Goal: Task Accomplishment & Management: Use online tool/utility

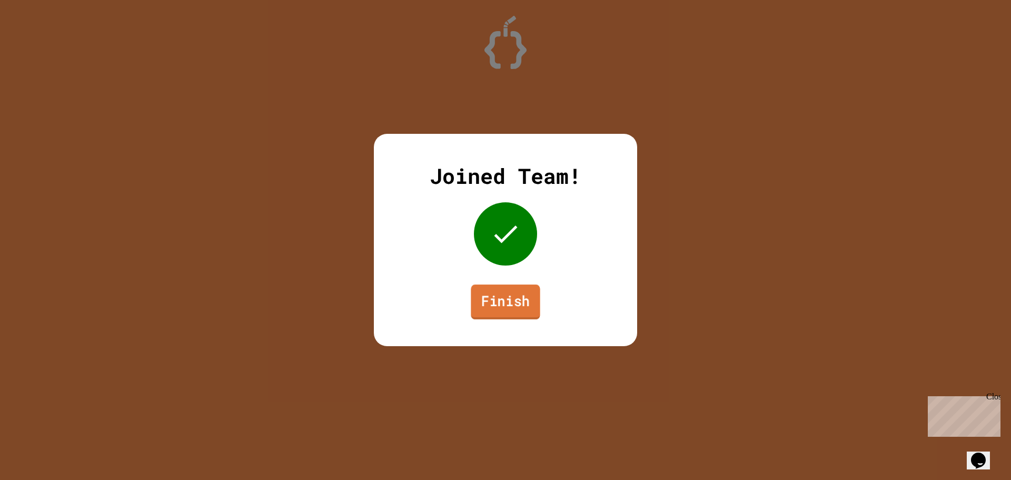
click at [518, 289] on link "Finish" at bounding box center [505, 301] width 69 height 35
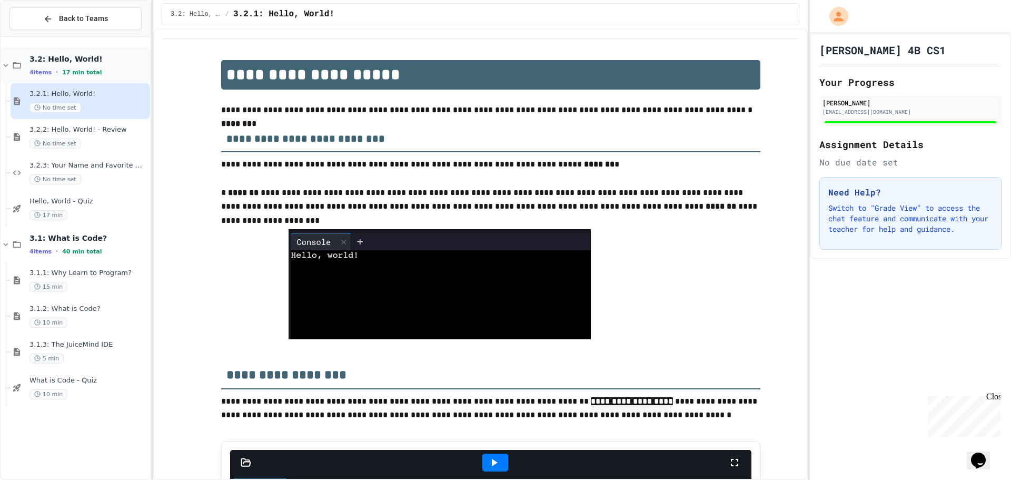
click at [119, 75] on div "4 items • 17 min total" at bounding box center [88, 72] width 118 height 8
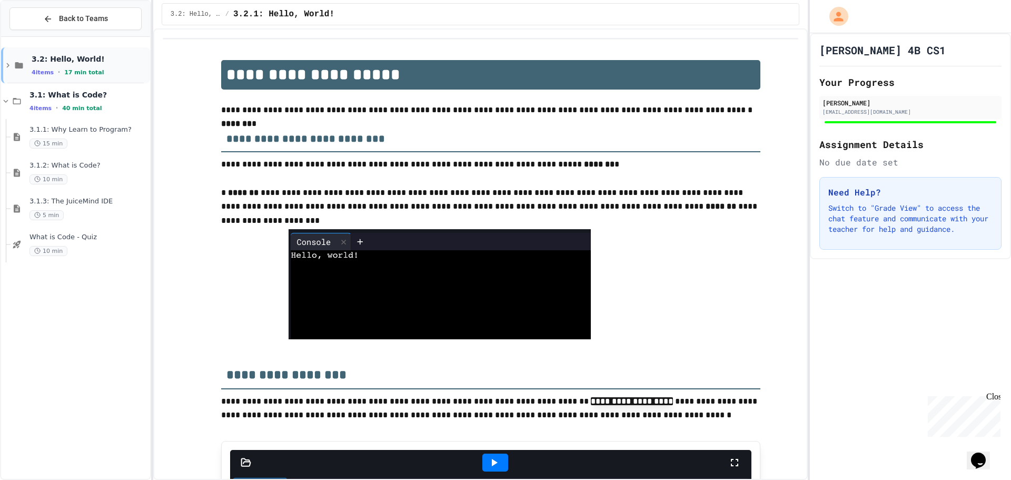
click at [120, 74] on div "4 items • 17 min total" at bounding box center [90, 72] width 116 height 8
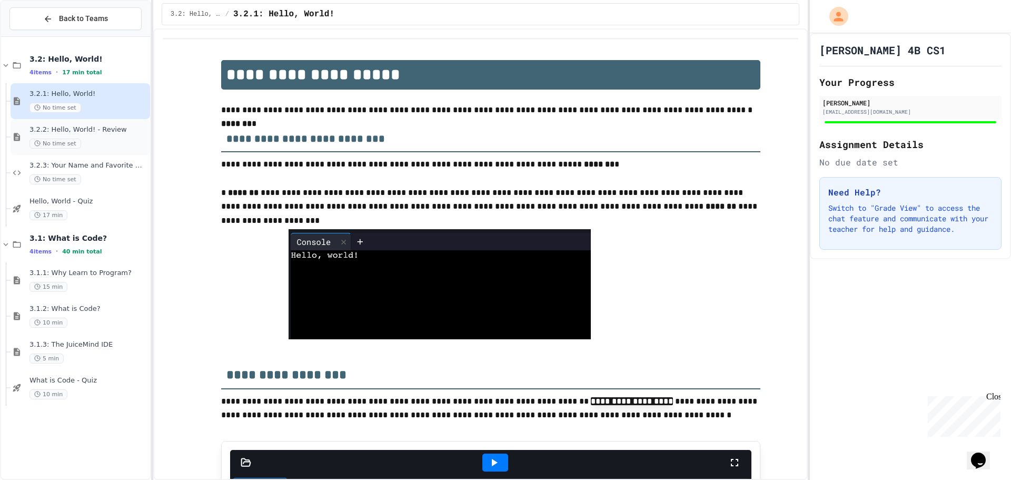
click at [117, 132] on span "3.2.2: Hello, World! - Review" at bounding box center [88, 129] width 118 height 9
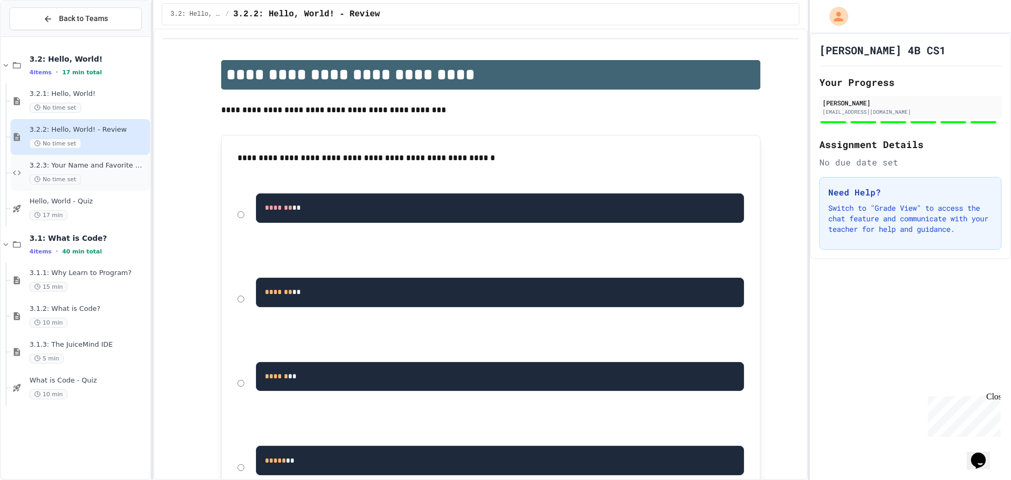
click at [119, 177] on div "No time set" at bounding box center [88, 179] width 118 height 10
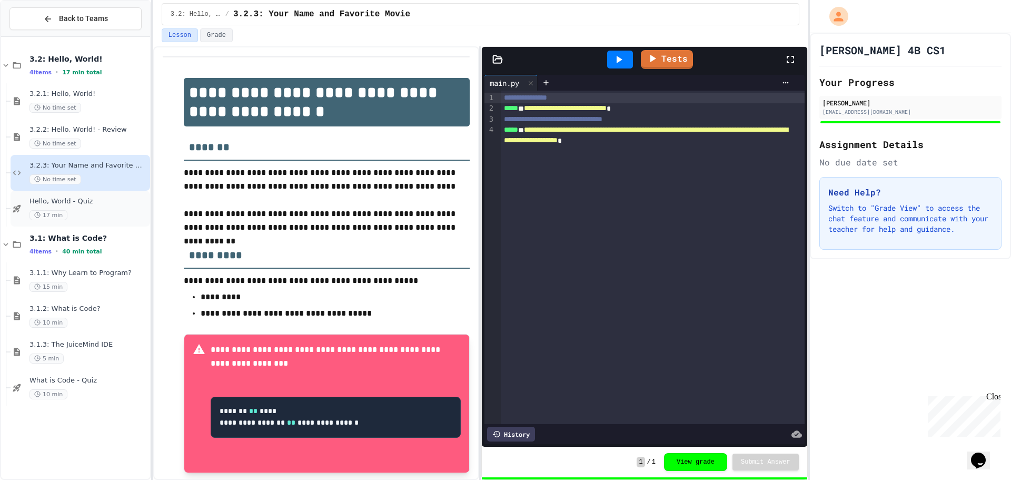
click at [108, 212] on div "17 min" at bounding box center [88, 215] width 118 height 10
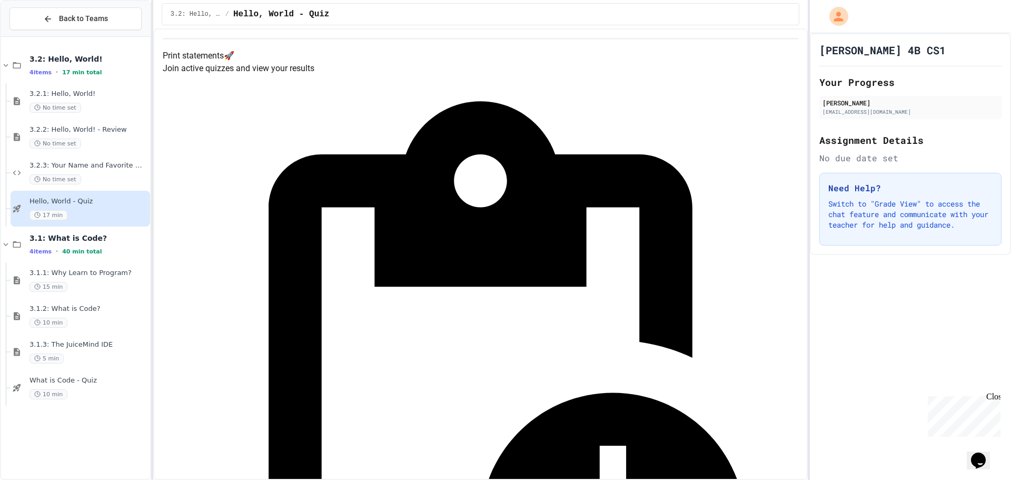
click at [562, 62] on h4 "Print statements 🚀" at bounding box center [481, 56] width 636 height 13
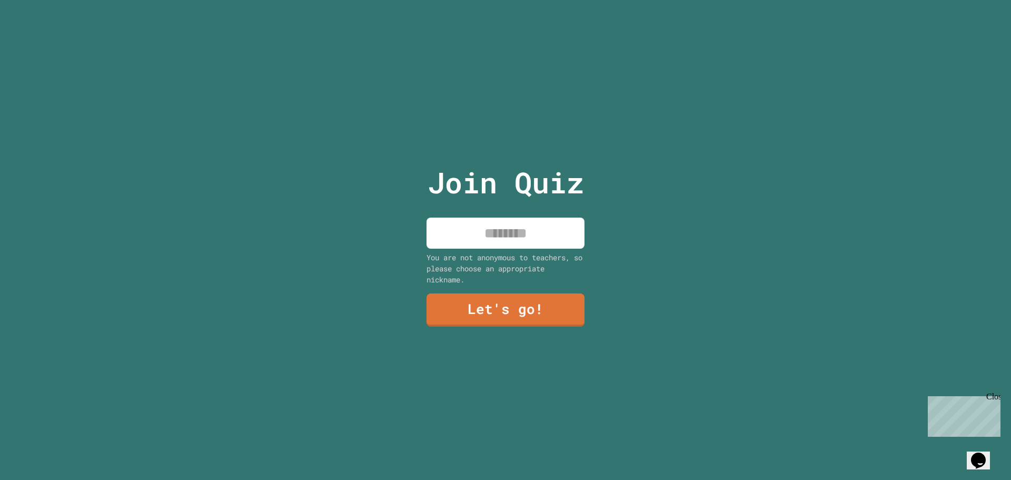
click at [493, 231] on input at bounding box center [506, 233] width 158 height 31
type input "*****"
click at [486, 308] on link "Let's go!" at bounding box center [506, 308] width 152 height 35
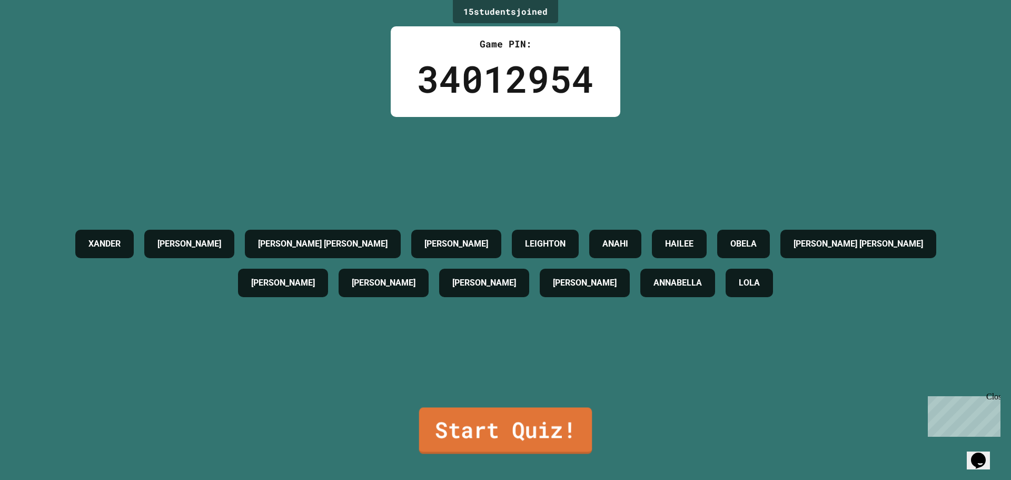
click at [508, 426] on link "Start Quiz!" at bounding box center [505, 430] width 173 height 46
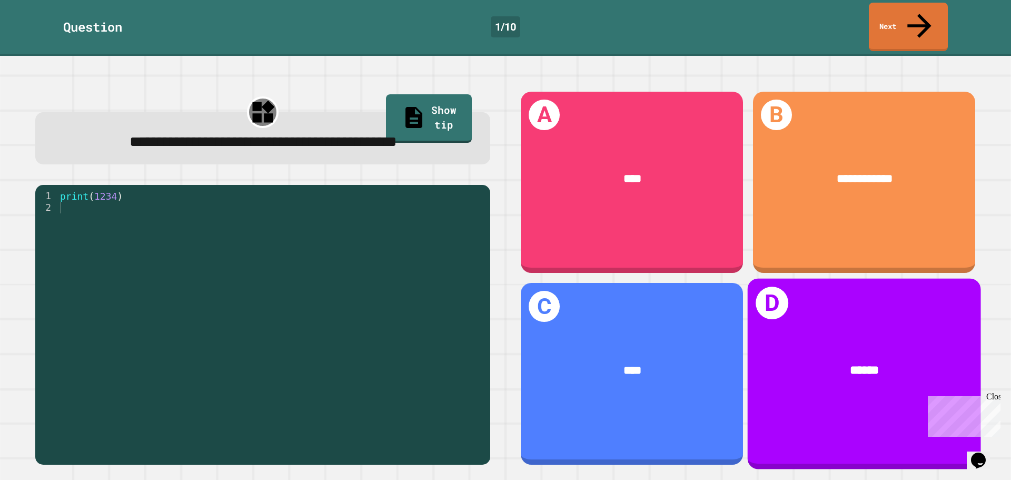
click at [889, 337] on div "******" at bounding box center [864, 371] width 233 height 68
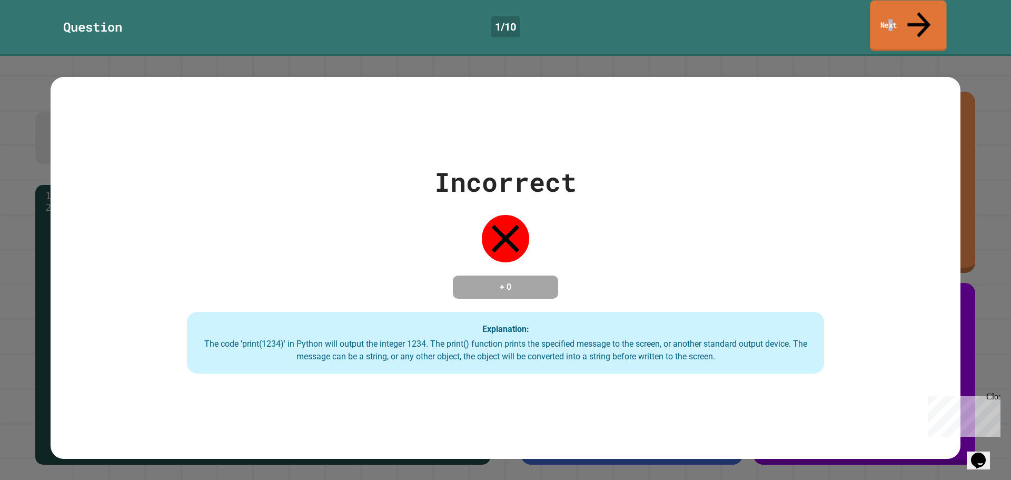
click at [904, 17] on link "Next" at bounding box center [908, 26] width 76 height 51
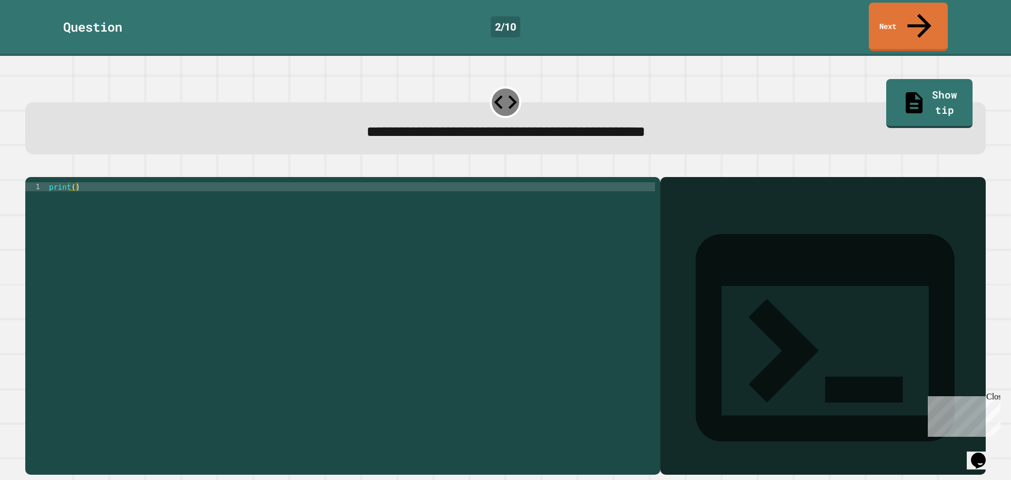
click at [73, 182] on div "print ( )" at bounding box center [351, 325] width 608 height 287
type textarea "**********"
click at [31, 169] on button "button" at bounding box center [31, 169] width 0 height 0
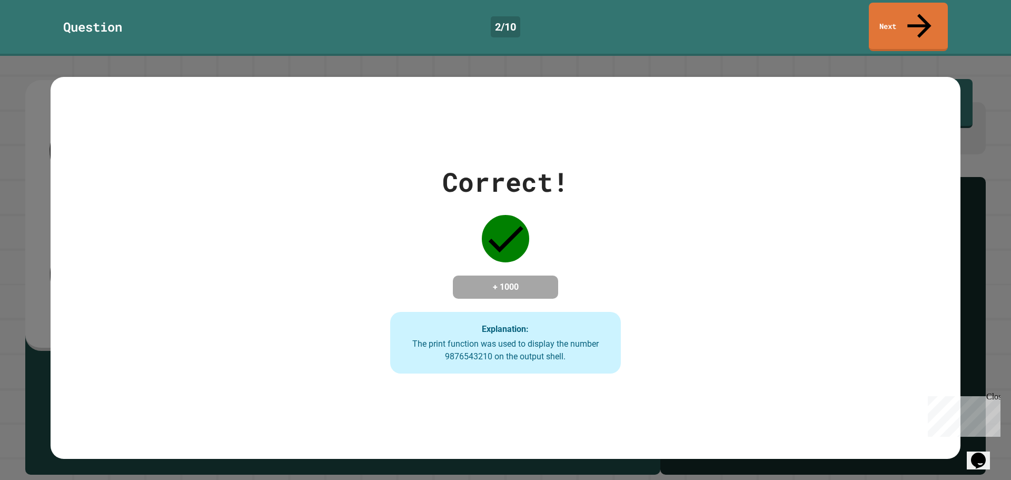
click at [628, 201] on div "Correct! + 1000 Explanation: The print function was used to display the number …" at bounding box center [506, 268] width 330 height 212
click at [897, 4] on link "Next" at bounding box center [909, 25] width 74 height 51
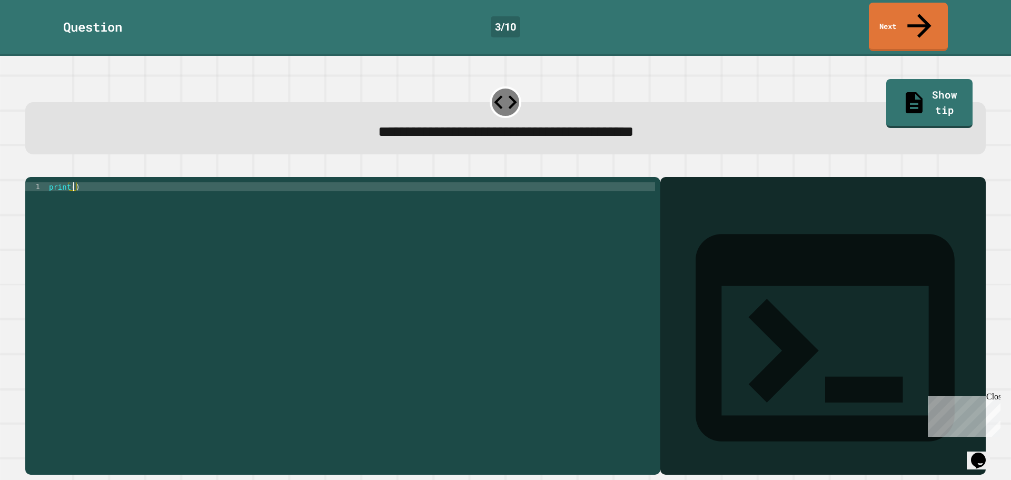
click at [75, 182] on div "print ( )" at bounding box center [351, 325] width 608 height 287
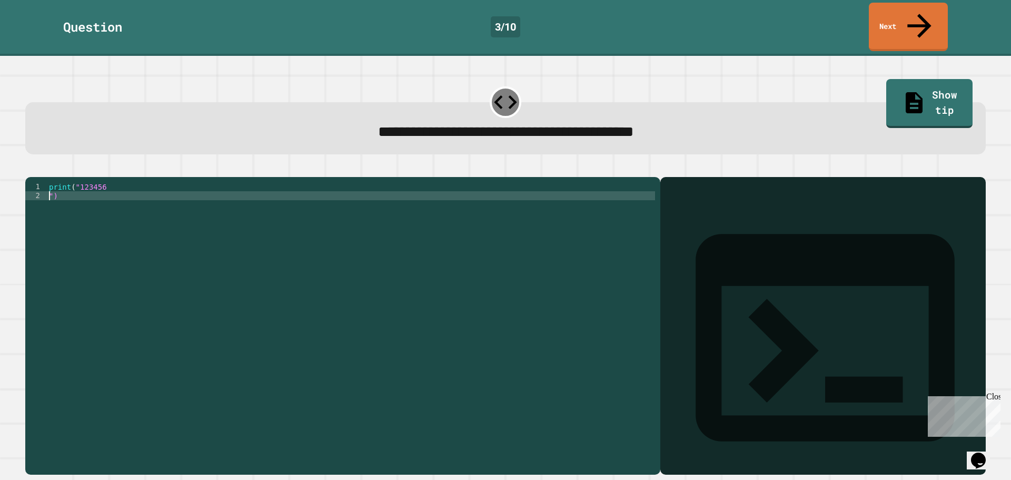
click at [31, 169] on icon "button" at bounding box center [31, 169] width 0 height 0
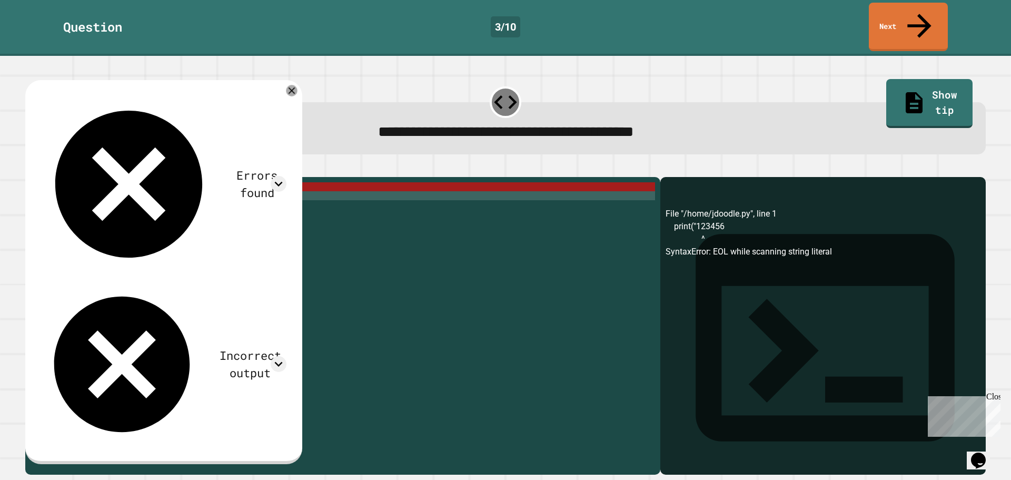
click at [293, 80] on div "Errors found File "/home/jdoodle.py", line 1 print("123456 ^ SyntaxError: EOL w…" at bounding box center [163, 272] width 277 height 384
click at [298, 84] on icon at bounding box center [291, 90] width 13 height 13
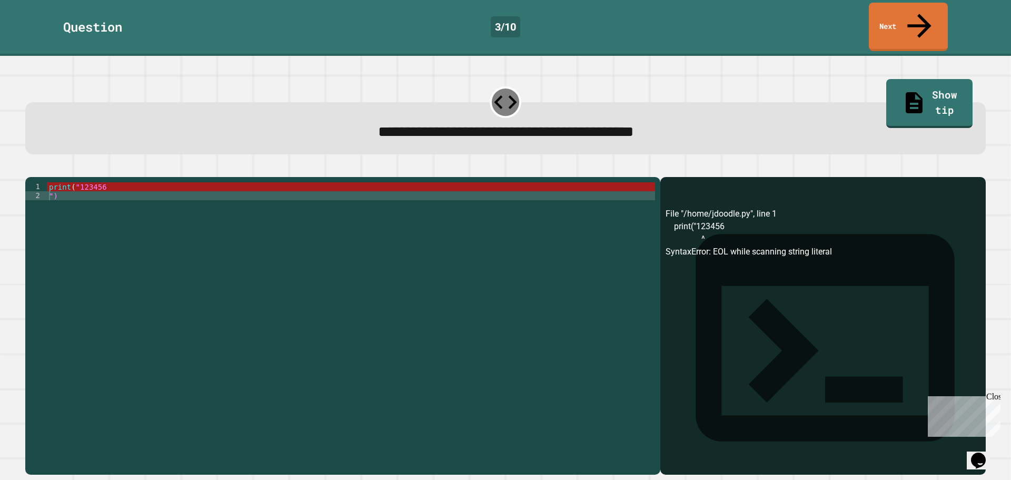
click at [78, 187] on div "print ( "123456 ")" at bounding box center [351, 325] width 608 height 287
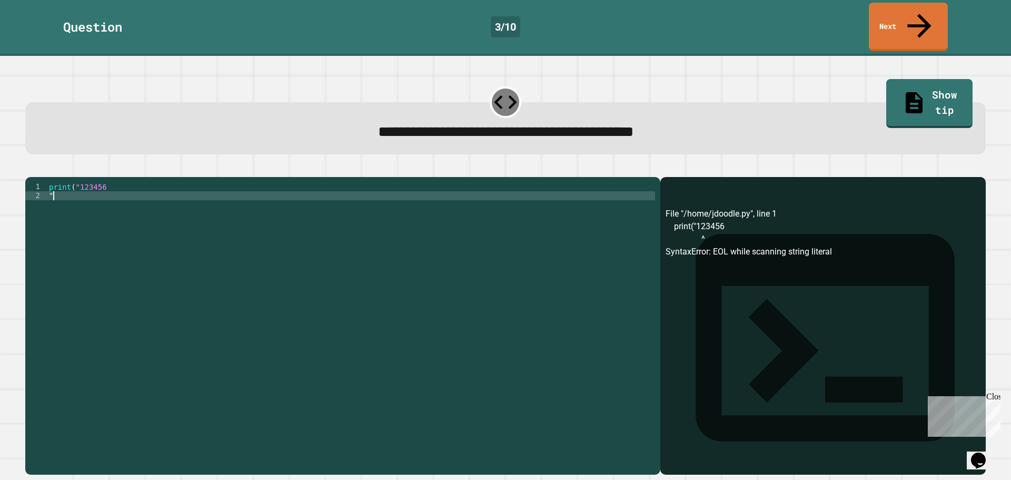
type textarea "*"
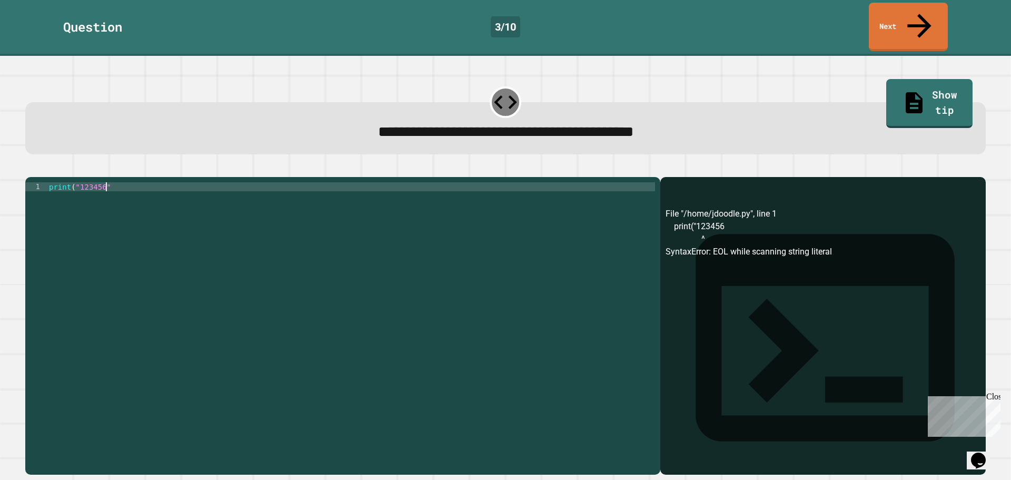
scroll to position [0, 4]
type textarea "**********"
click at [31, 169] on icon "button" at bounding box center [31, 169] width 0 height 0
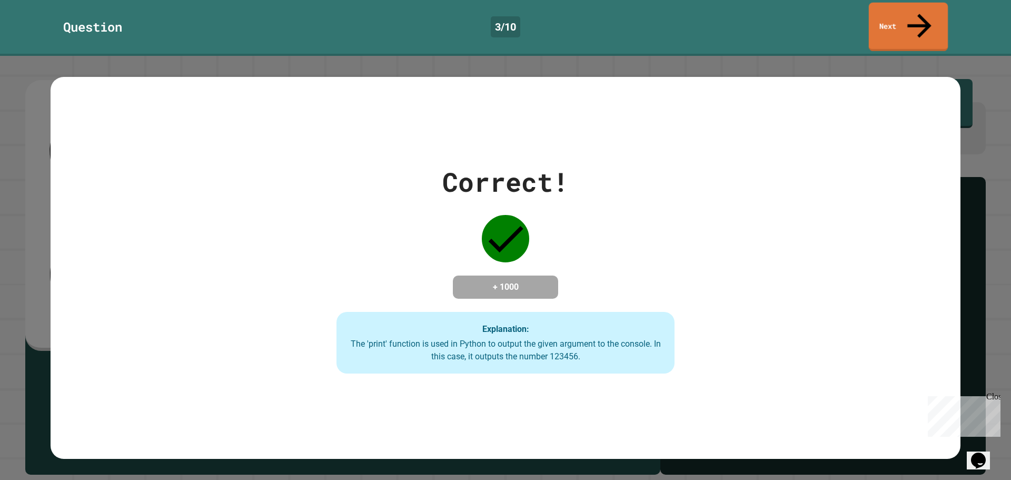
click at [896, 12] on link "Next" at bounding box center [908, 27] width 79 height 48
